Goal: Transaction & Acquisition: Purchase product/service

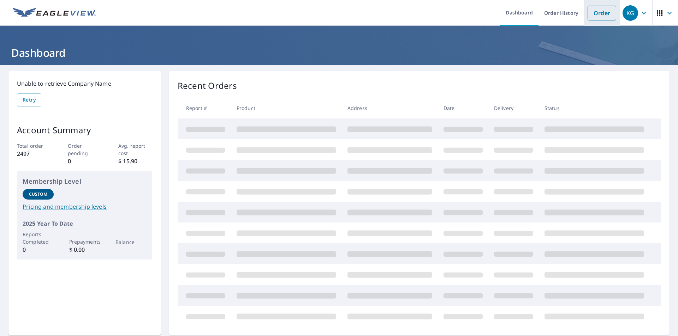
click at [599, 11] on link "Order" at bounding box center [601, 13] width 29 height 15
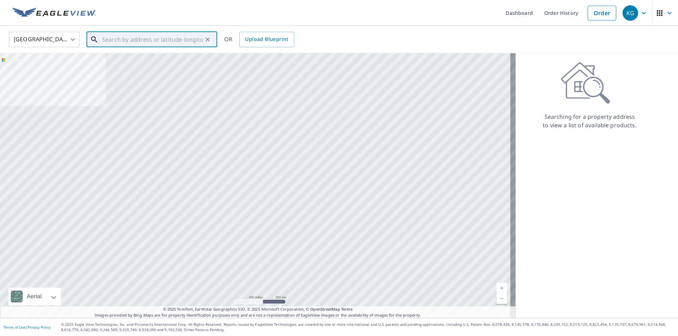
click at [180, 37] on input "text" at bounding box center [152, 40] width 101 height 20
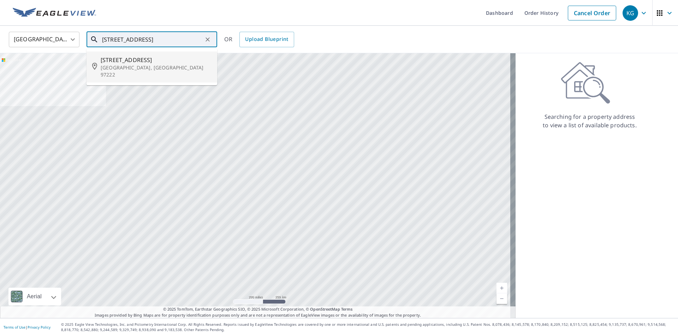
click at [154, 56] on span "[STREET_ADDRESS]" at bounding box center [156, 60] width 111 height 8
type input "[STREET_ADDRESS]"
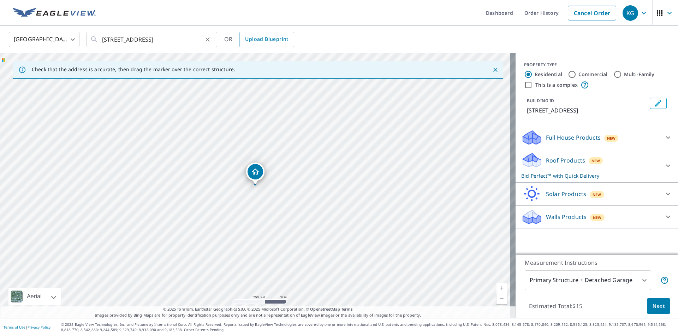
click at [207, 38] on icon "Clear" at bounding box center [207, 39] width 4 height 4
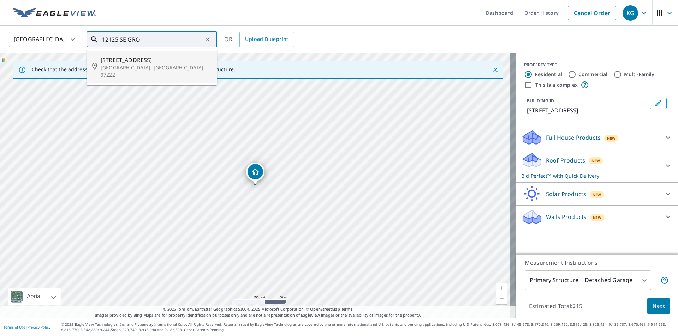
click at [155, 65] on p "[GEOGRAPHIC_DATA], [GEOGRAPHIC_DATA] 97222" at bounding box center [156, 71] width 111 height 14
type input "[STREET_ADDRESS]"
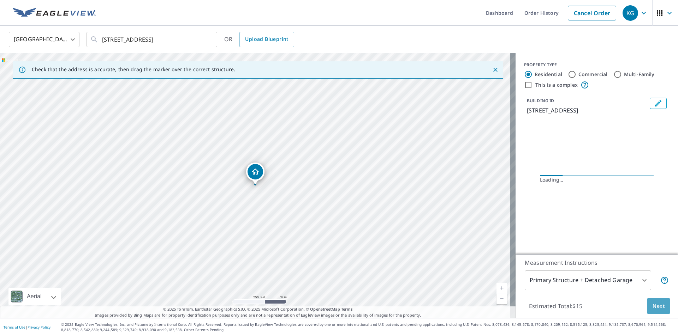
click at [655, 301] on button "Next" at bounding box center [658, 307] width 23 height 16
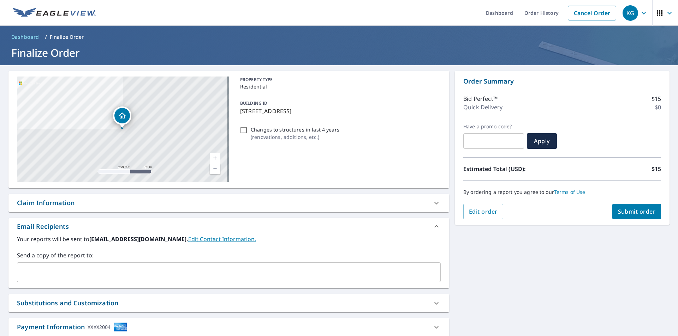
click at [628, 209] on span "Submit order" at bounding box center [637, 212] width 38 height 8
checkbox input "true"
